Goal: Use online tool/utility: Utilize a website feature to perform a specific function

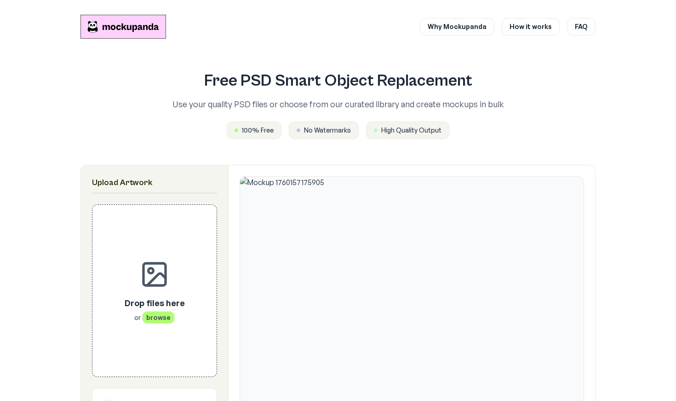
scroll to position [159, 0]
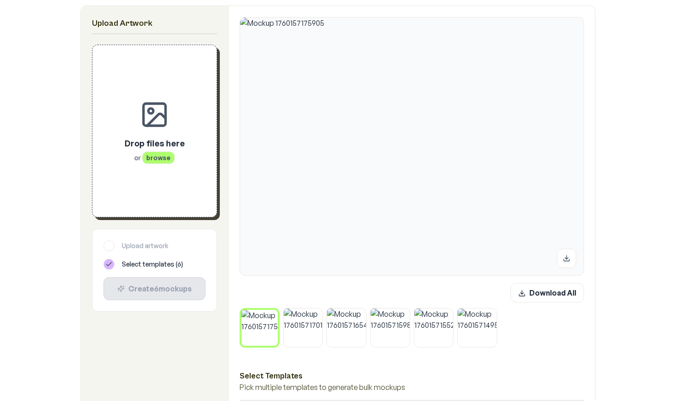
click at [151, 157] on span "browse" at bounding box center [158, 157] width 33 height 12
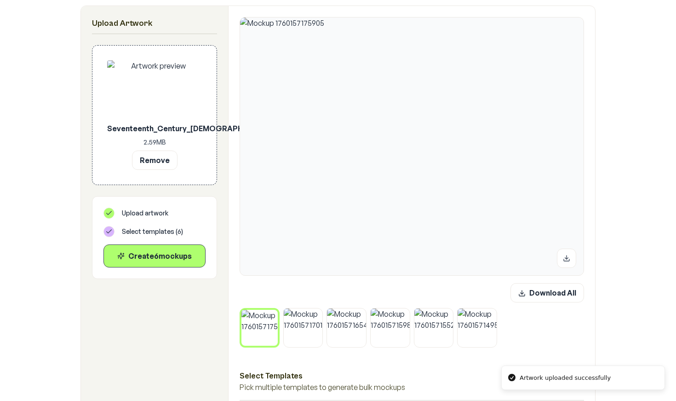
click at [275, 312] on icon at bounding box center [275, 311] width 3 height 3
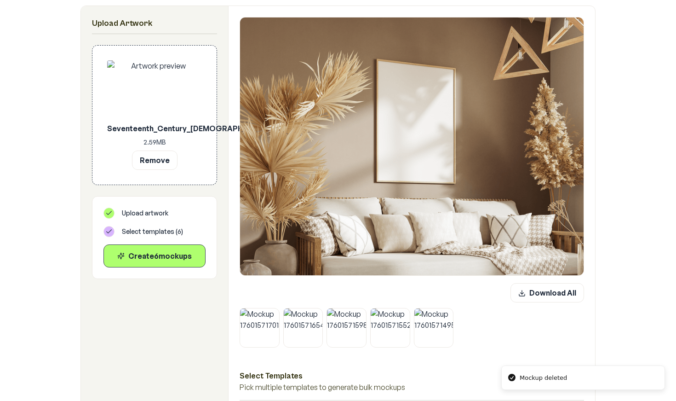
click at [275, 312] on icon at bounding box center [277, 311] width 6 height 6
click at [317, 312] on icon at bounding box center [320, 311] width 6 height 6
click at [275, 312] on icon at bounding box center [277, 311] width 6 height 6
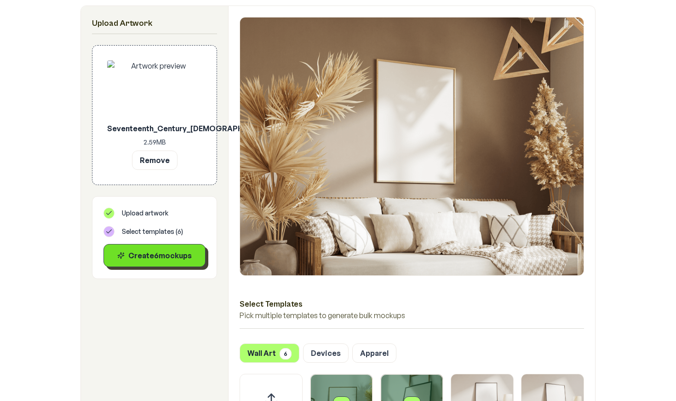
click at [183, 258] on div "Create 6 mockup s" at bounding box center [154, 255] width 86 height 11
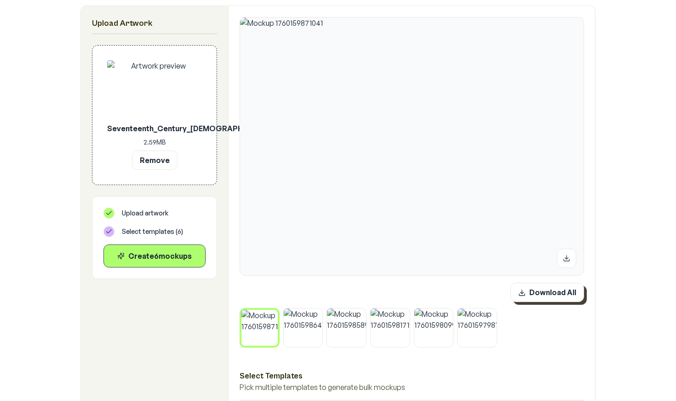
click at [544, 296] on button "Download All" at bounding box center [547, 291] width 74 height 19
click at [154, 162] on button "Remove" at bounding box center [155, 159] width 46 height 19
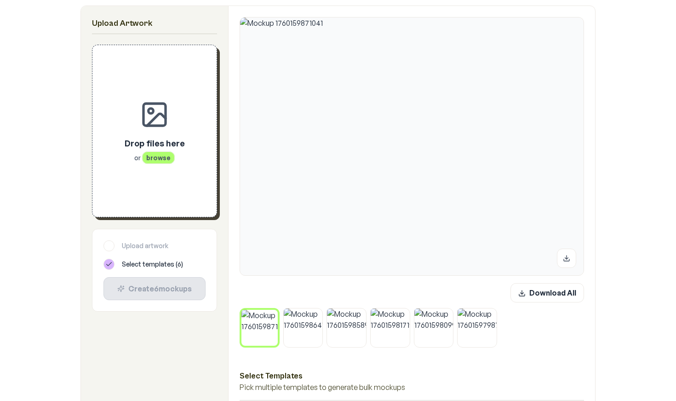
click at [174, 152] on div "Drop files here or browse" at bounding box center [155, 150] width 60 height 26
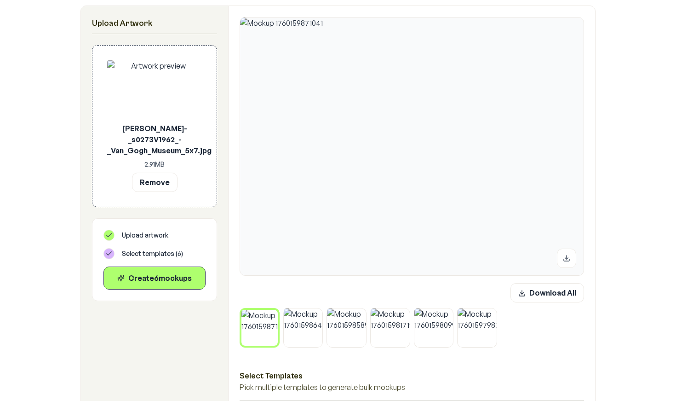
click at [276, 312] on icon at bounding box center [276, 312] width 6 height 6
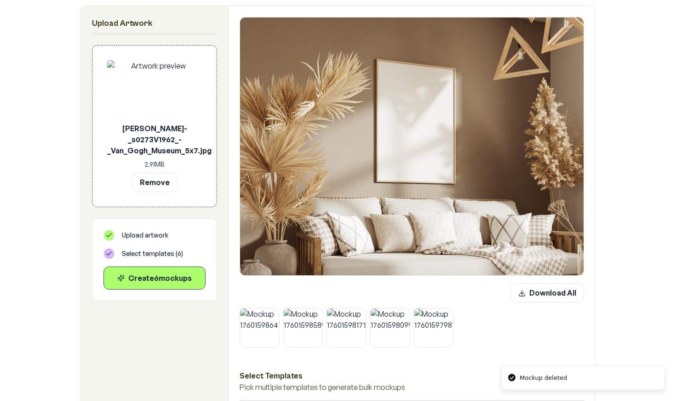
click at [276, 312] on icon at bounding box center [277, 311] width 6 height 6
click at [317, 312] on icon at bounding box center [320, 311] width 6 height 6
click at [276, 312] on icon at bounding box center [277, 311] width 6 height 6
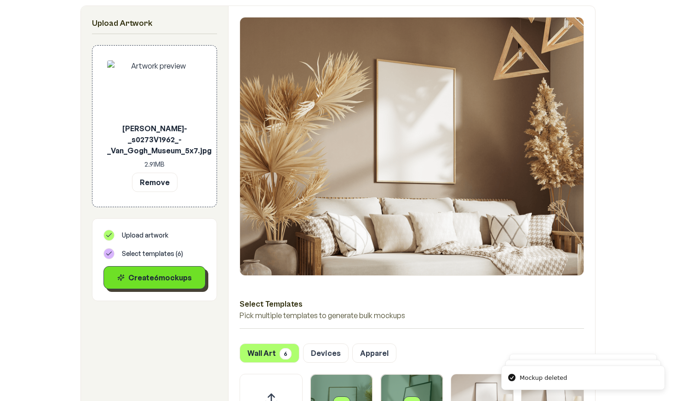
click at [185, 279] on div "Create 6 mockup s" at bounding box center [154, 277] width 86 height 11
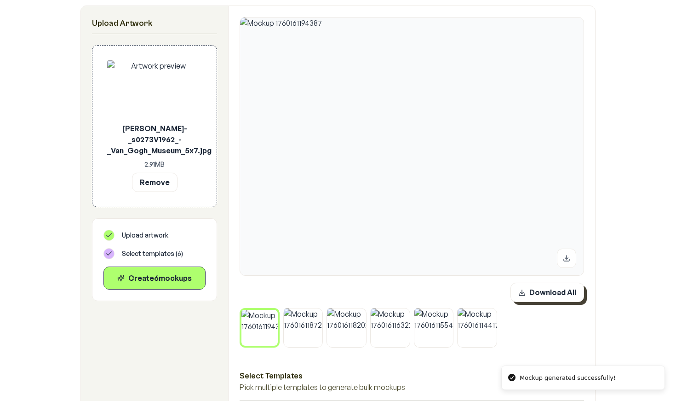
click at [547, 295] on button "Download All" at bounding box center [547, 291] width 74 height 19
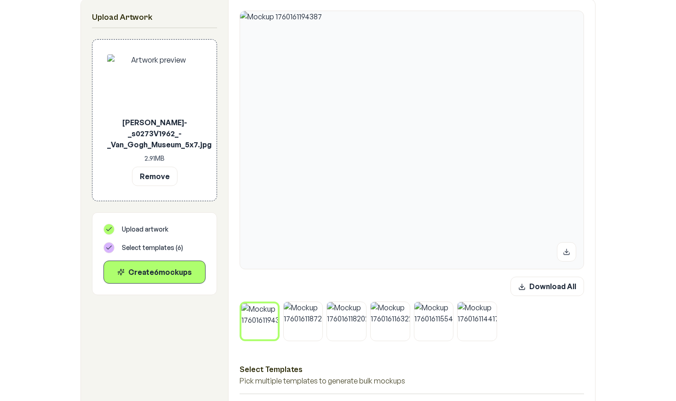
scroll to position [166, 0]
